Goal: Find specific page/section: Find specific page/section

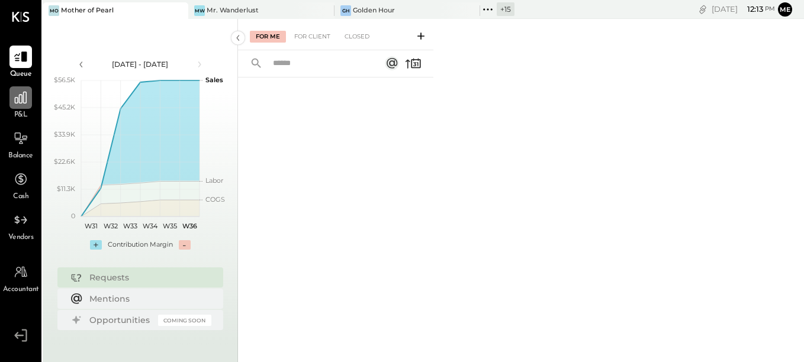
click at [28, 98] on icon at bounding box center [20, 97] width 15 height 15
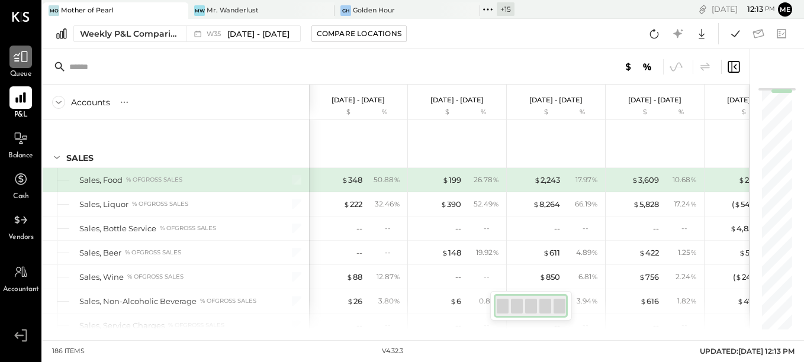
click at [21, 60] on icon at bounding box center [20, 56] width 15 height 15
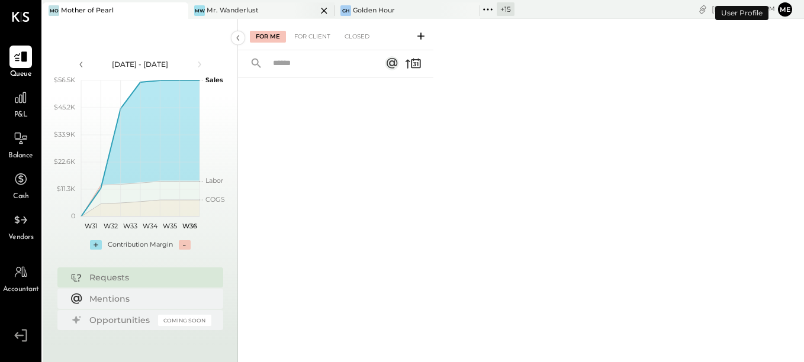
click at [210, 6] on div "Mr. Wanderlust" at bounding box center [233, 10] width 52 height 9
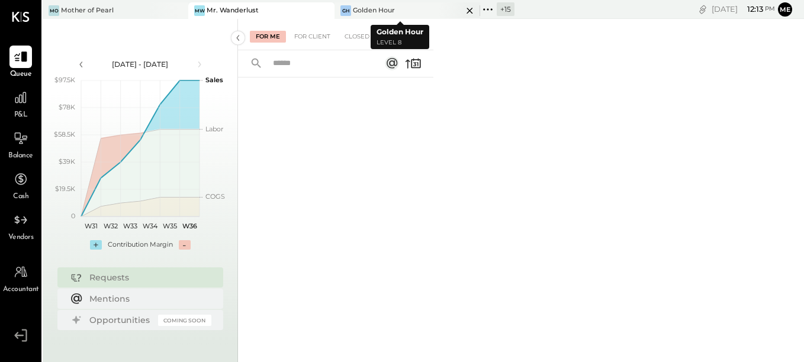
click at [381, 3] on div "[PERSON_NAME] Hour" at bounding box center [407, 10] width 146 height 17
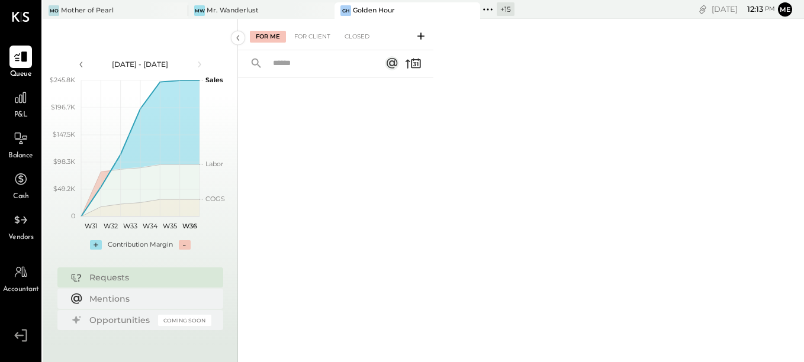
click at [480, 10] on icon at bounding box center [487, 9] width 15 height 15
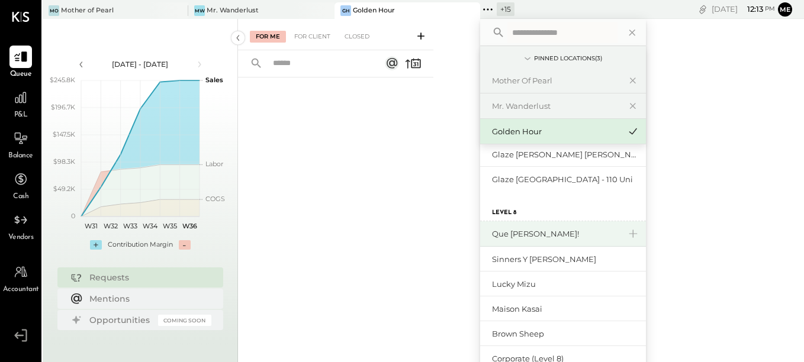
scroll to position [176, 0]
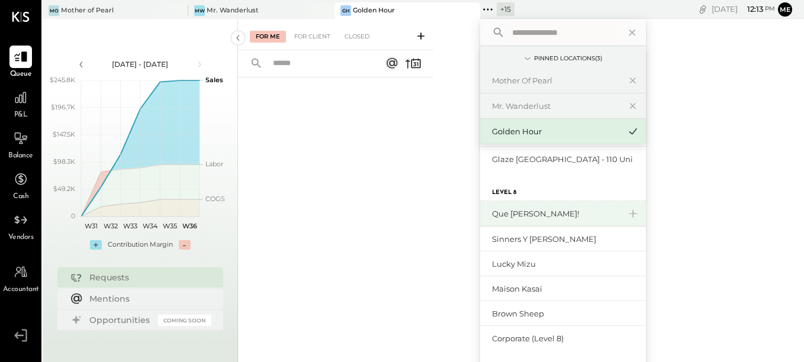
click at [517, 212] on div "Que [PERSON_NAME]!" at bounding box center [556, 213] width 128 height 11
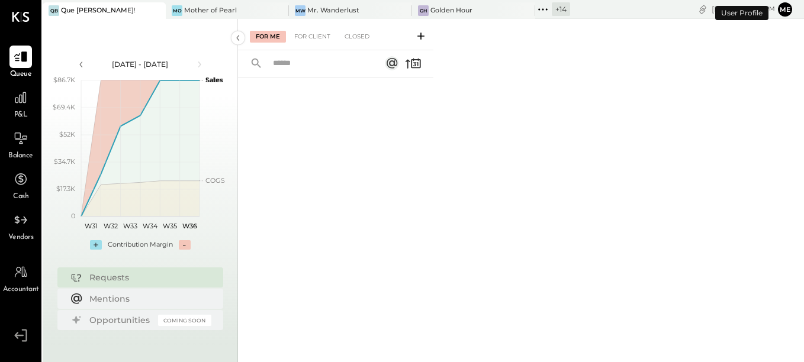
type input "*"
click at [219, 8] on div "Mother of Pearl" at bounding box center [210, 10] width 53 height 9
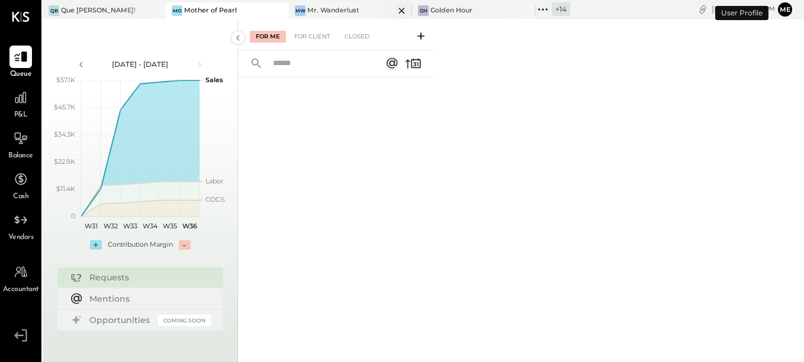
click at [322, 8] on div "Mr. Wanderlust" at bounding box center [333, 10] width 52 height 9
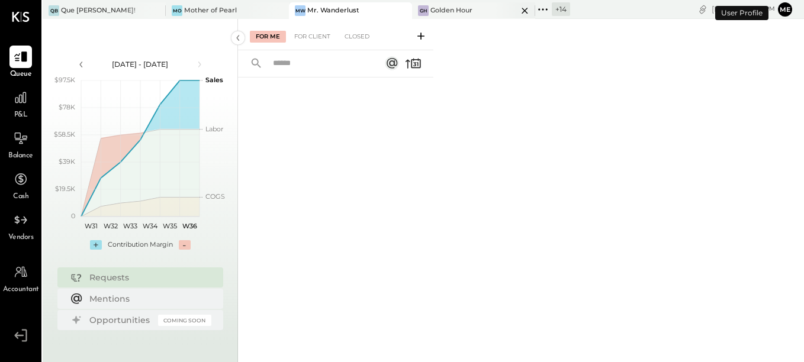
click at [430, 14] on div "Golden Hour" at bounding box center [451, 10] width 42 height 9
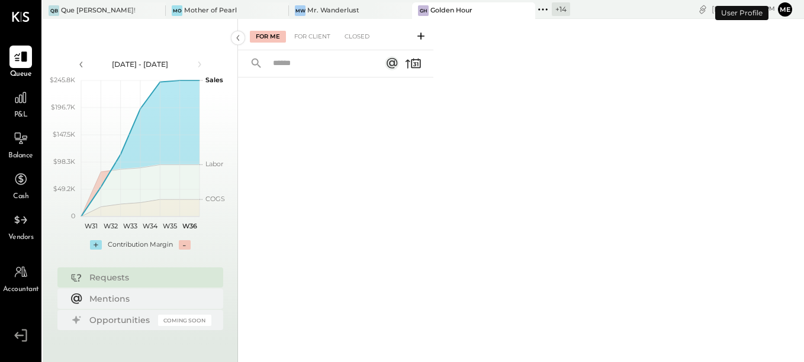
click at [535, 11] on icon at bounding box center [542, 9] width 15 height 15
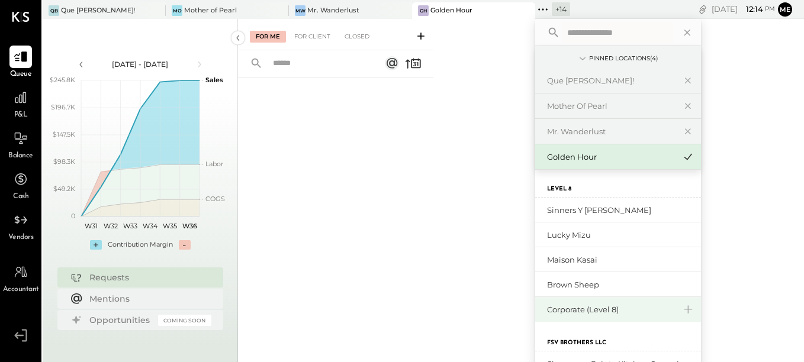
scroll to position [233, 0]
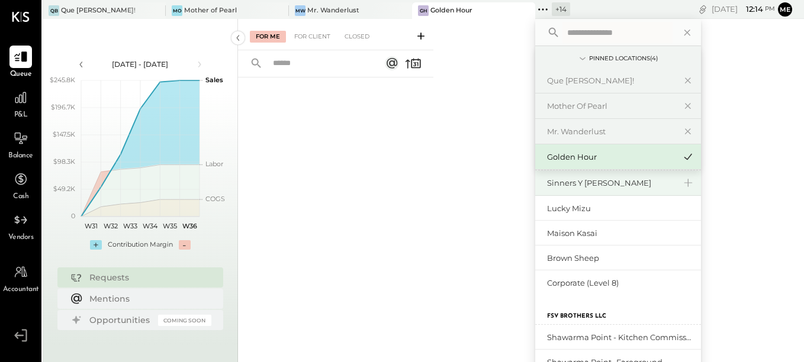
click at [553, 184] on div "Sinners y [PERSON_NAME]" at bounding box center [611, 183] width 128 height 11
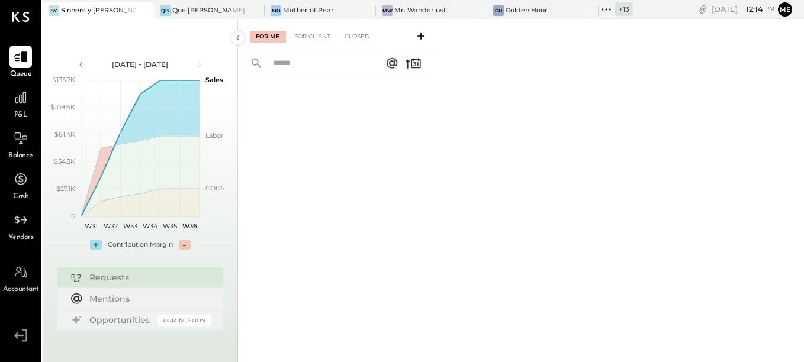
click at [598, 7] on icon at bounding box center [605, 9] width 15 height 15
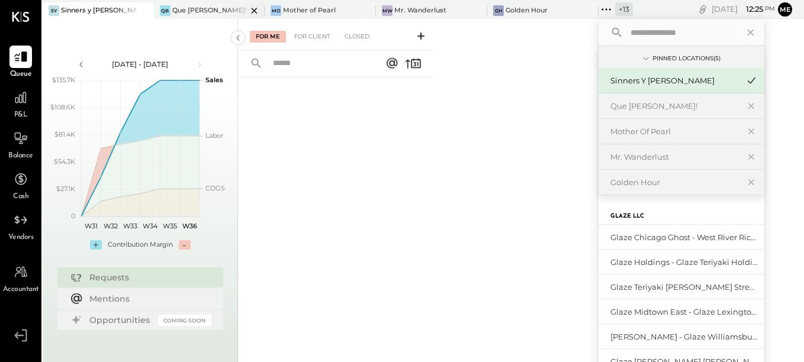
click at [201, 16] on div "QB Que [PERSON_NAME]!" at bounding box center [209, 10] width 111 height 17
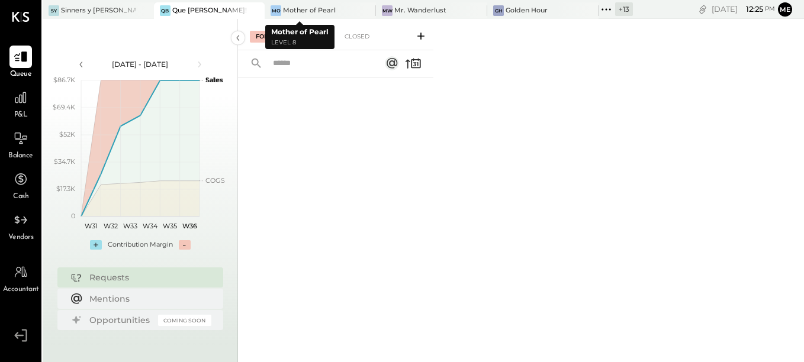
click at [283, 14] on div "Mother of Pearl" at bounding box center [309, 10] width 53 height 9
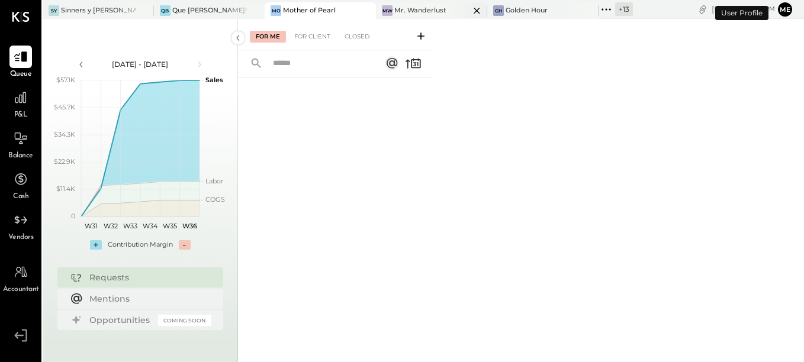
click at [394, 8] on div "Mr. Wanderlust" at bounding box center [420, 10] width 52 height 9
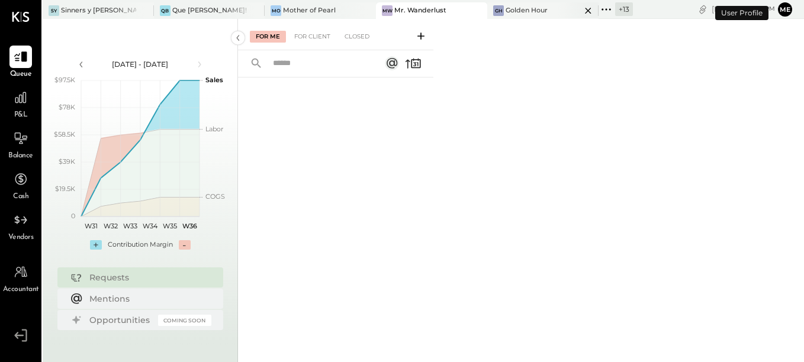
click at [506, 14] on div "Golden Hour" at bounding box center [526, 10] width 42 height 9
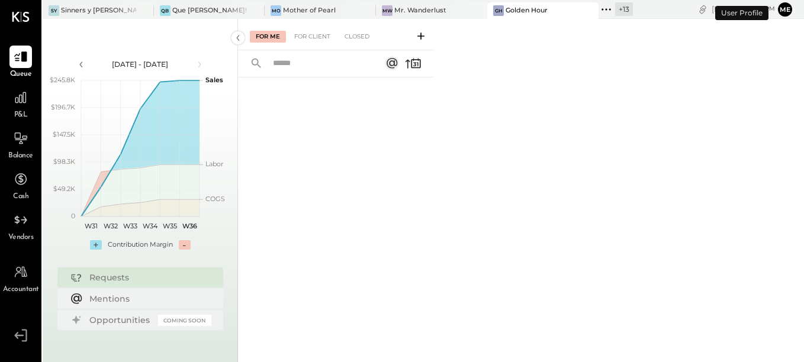
click at [598, 14] on icon at bounding box center [605, 9] width 15 height 15
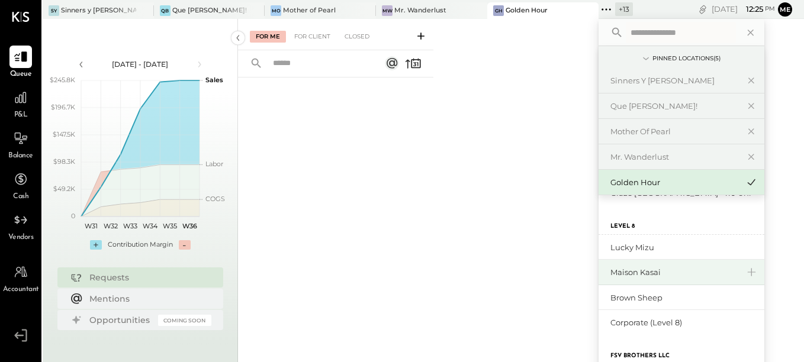
scroll to position [173, 0]
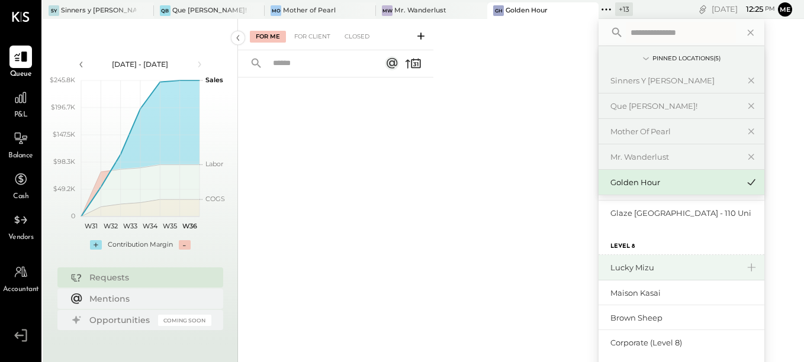
click at [610, 267] on div "Lucky Mizu" at bounding box center [674, 267] width 128 height 11
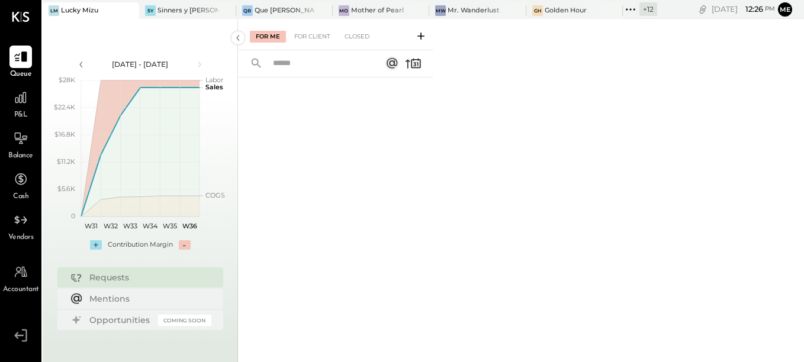
click at [622, 12] on icon at bounding box center [629, 9] width 15 height 15
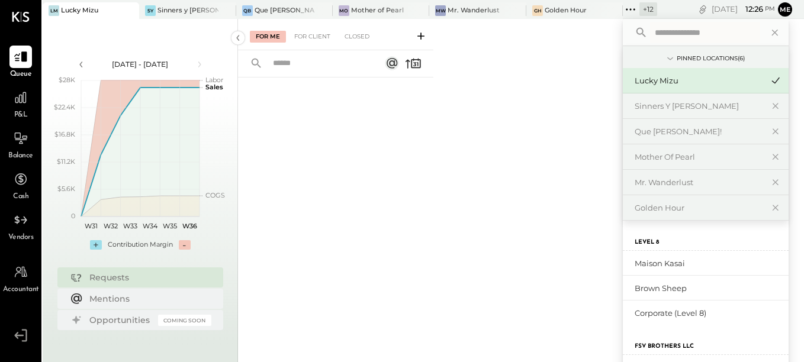
scroll to position [175, 0]
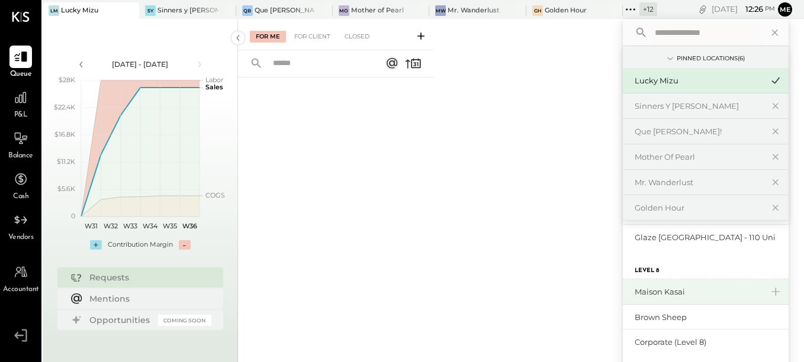
click at [638, 289] on div "Maison Kasai" at bounding box center [698, 291] width 128 height 11
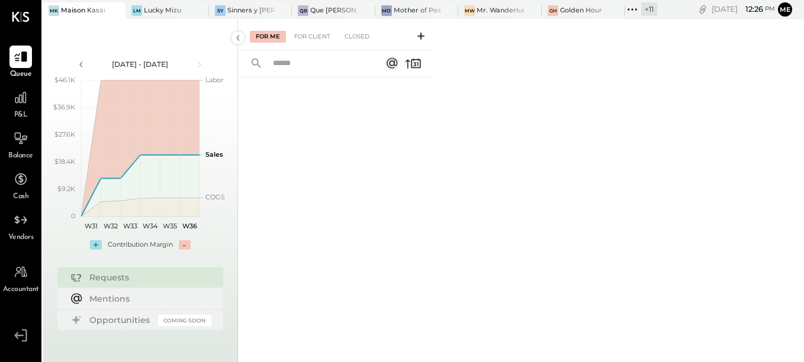
click at [631, 8] on icon at bounding box center [631, 9] width 15 height 15
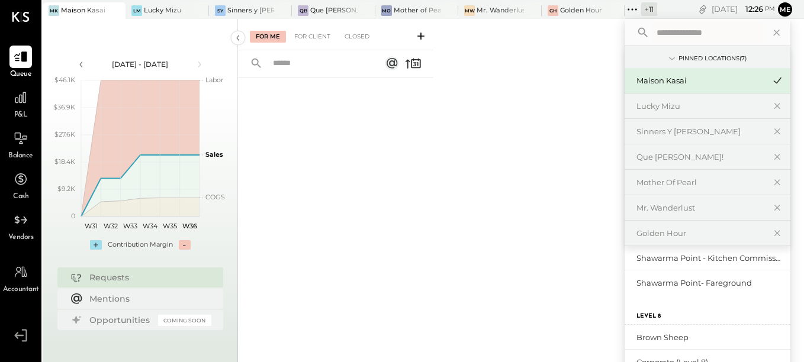
scroll to position [234, 0]
click at [676, 340] on div "Brown Sheep" at bounding box center [700, 336] width 128 height 11
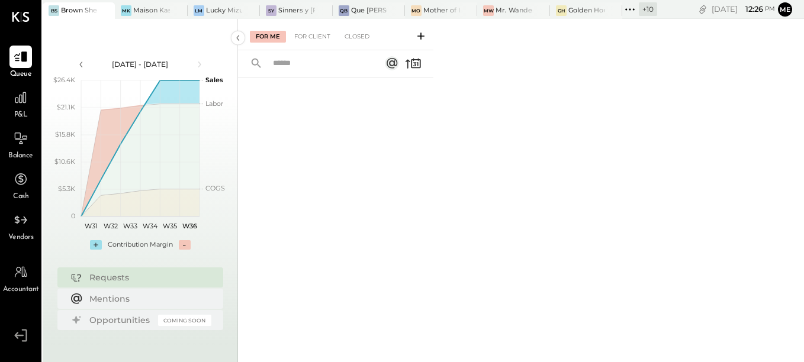
click at [627, 10] on icon at bounding box center [629, 9] width 15 height 15
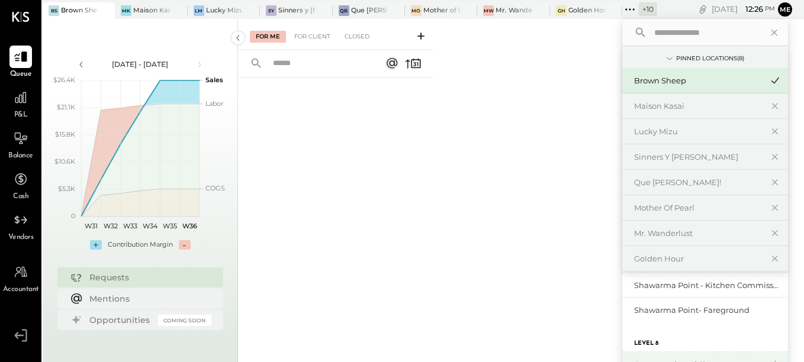
scroll to position [235, 0]
click at [683, 359] on div "Corporate (Level 8)" at bounding box center [698, 361] width 128 height 11
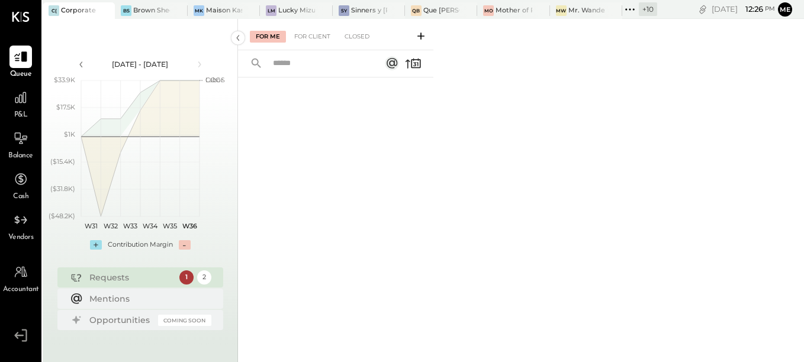
click at [635, 9] on icon at bounding box center [629, 9] width 15 height 15
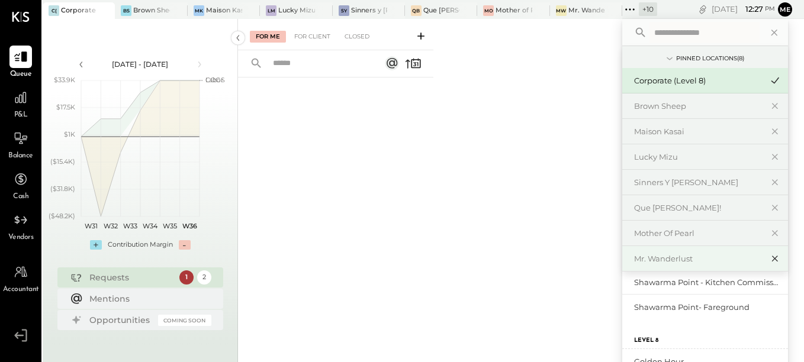
scroll to position [235, 0]
